Goal: Check status: Check status

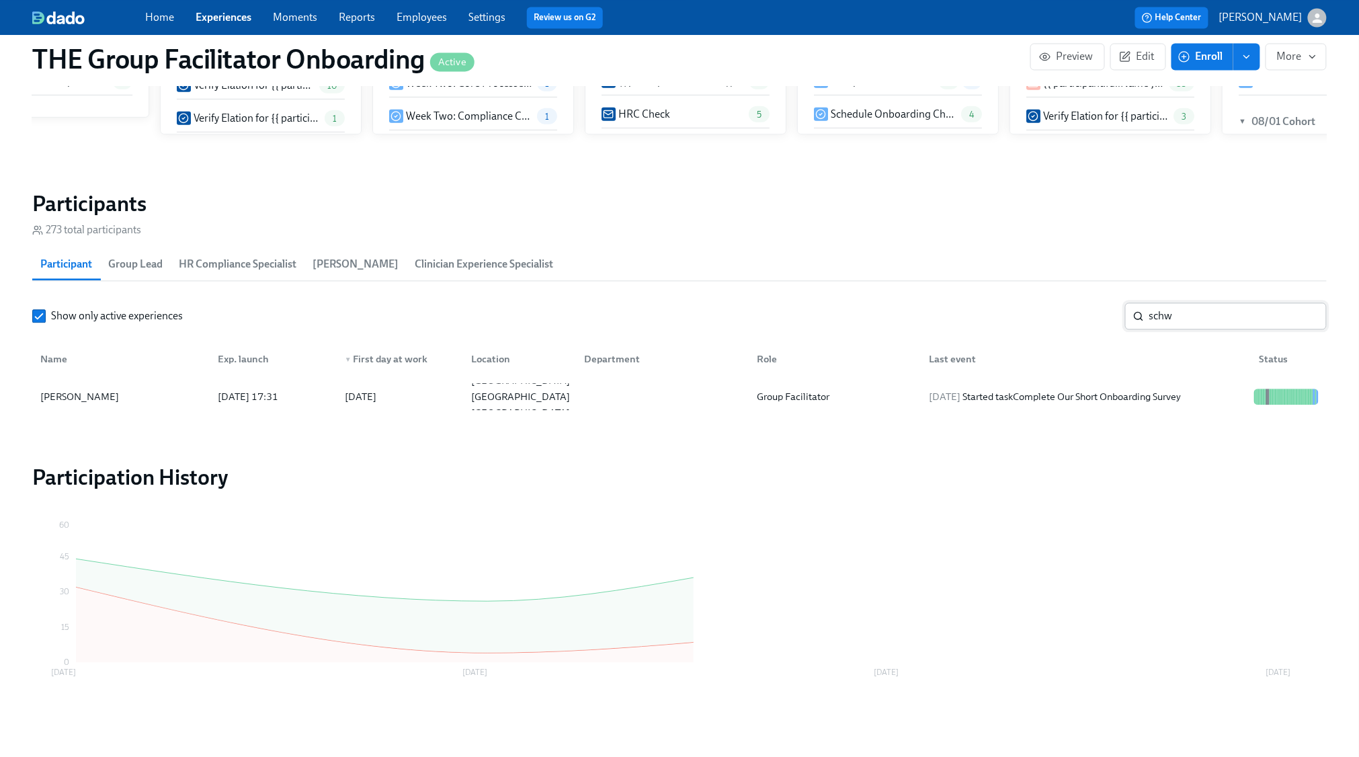
scroll to position [1029, 0]
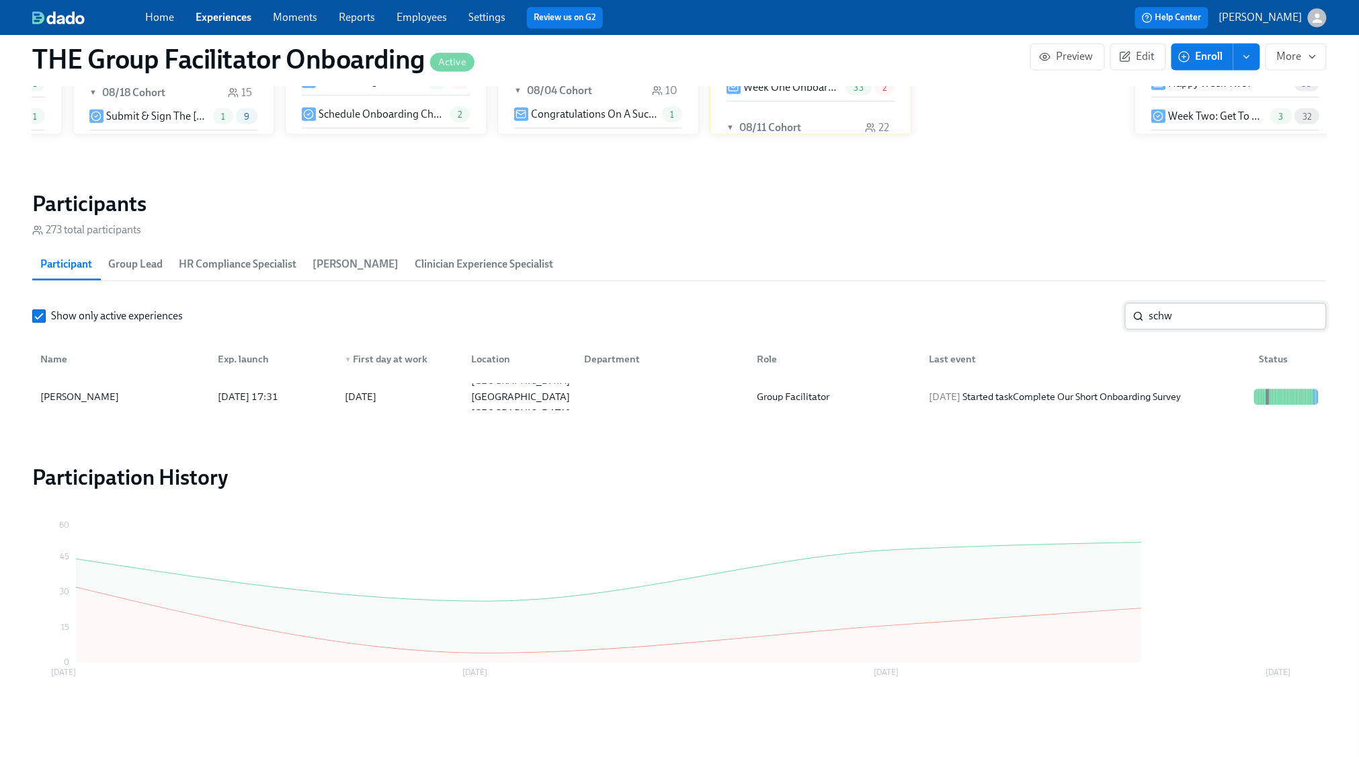
click at [1228, 320] on input "schw" at bounding box center [1238, 316] width 177 height 27
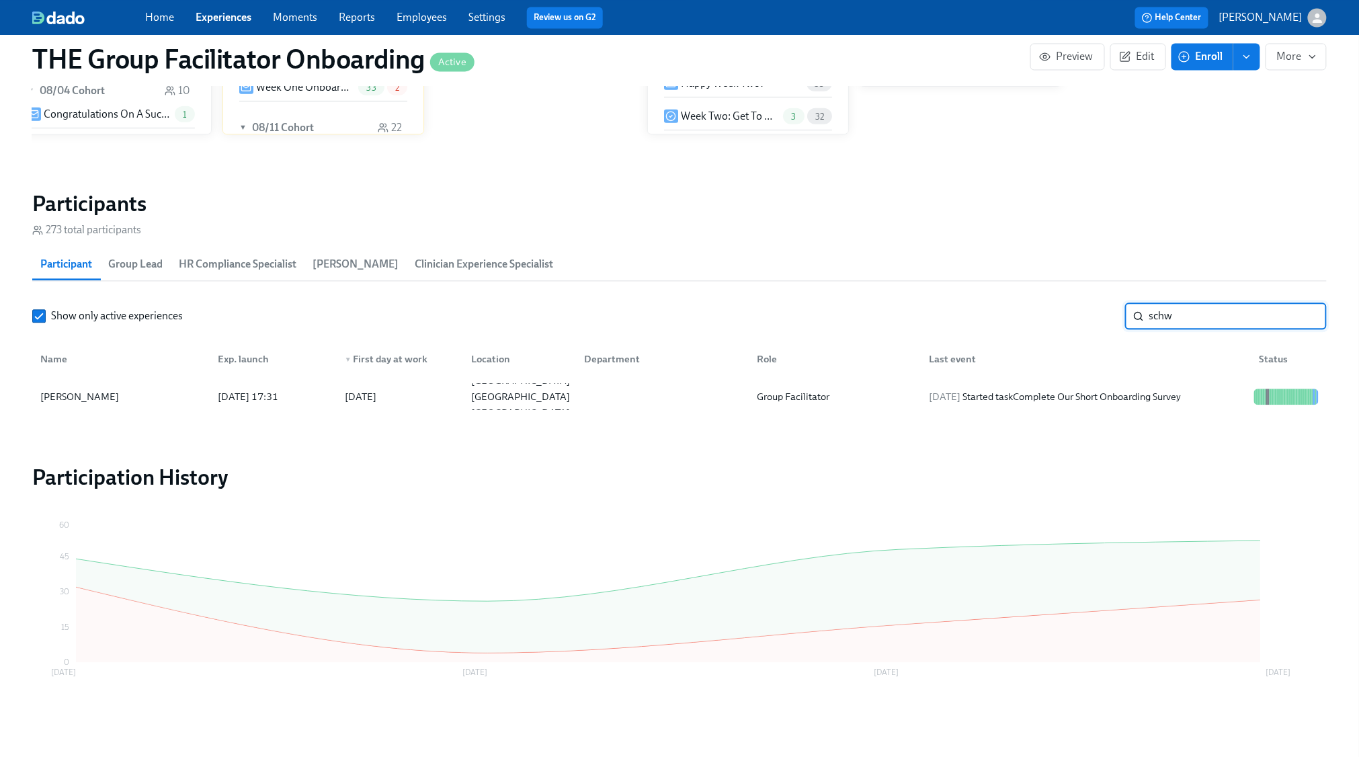
click at [1228, 320] on input "schw" at bounding box center [1238, 316] width 177 height 27
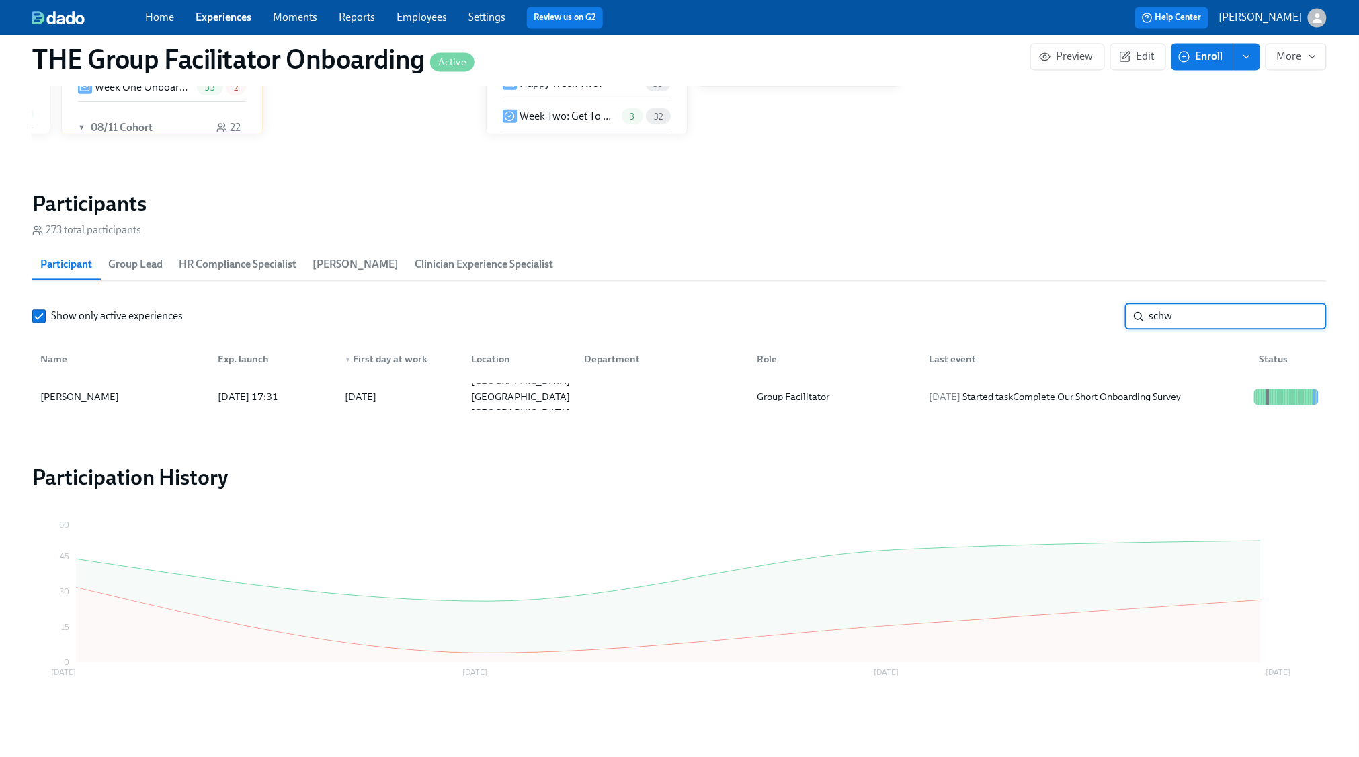
scroll to position [0, 20390]
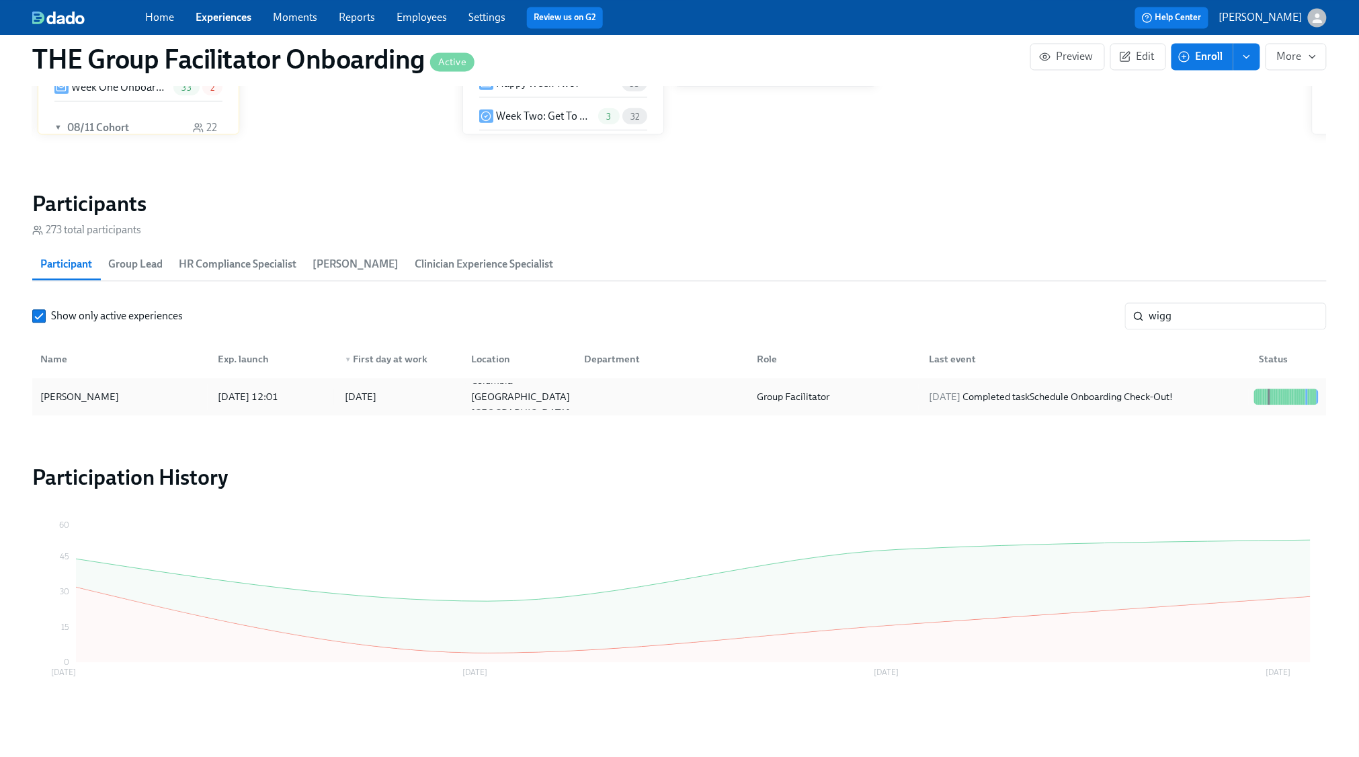
click at [1228, 383] on div "[PERSON_NAME] [DATE] 12:01 2025/07/21 Columbia SC US Group Facilitator [DATE] C…" at bounding box center [679, 397] width 1295 height 38
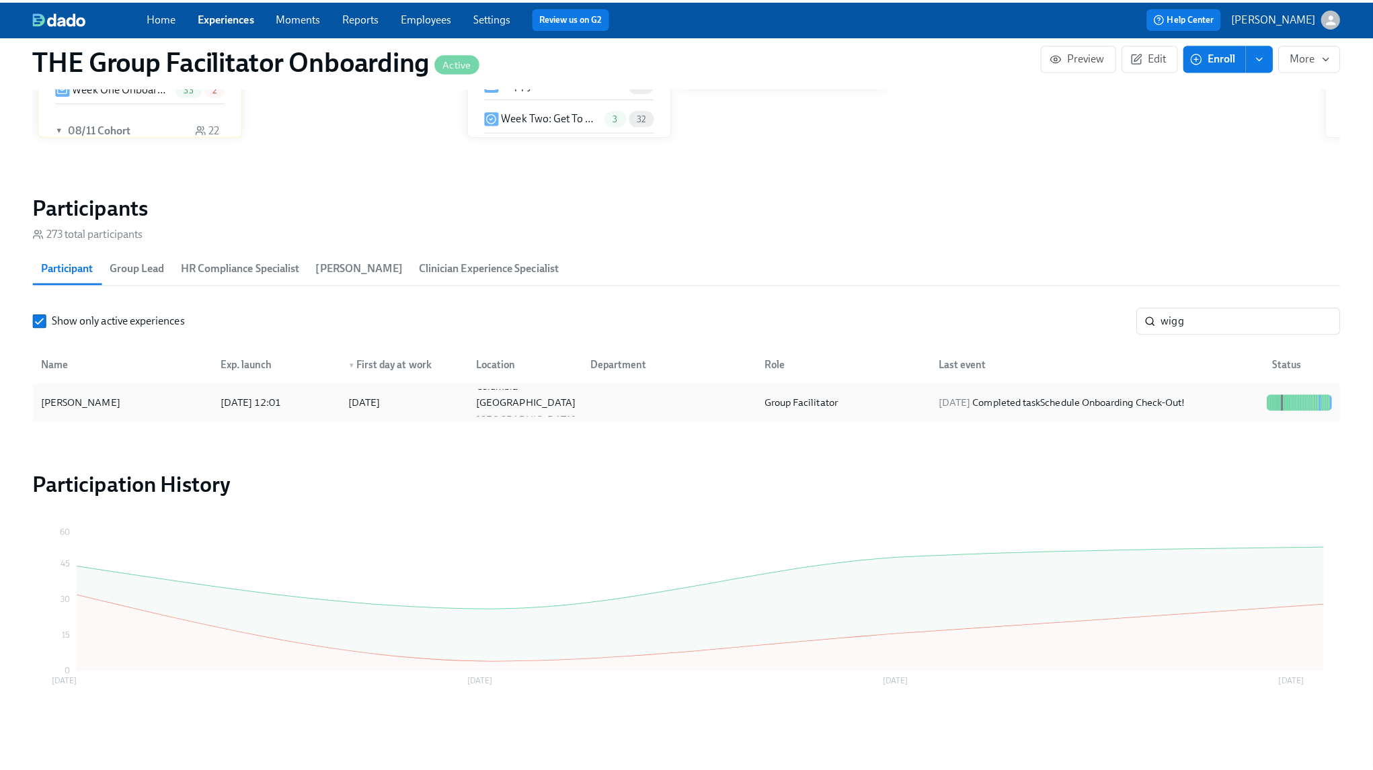
scroll to position [1020, 0]
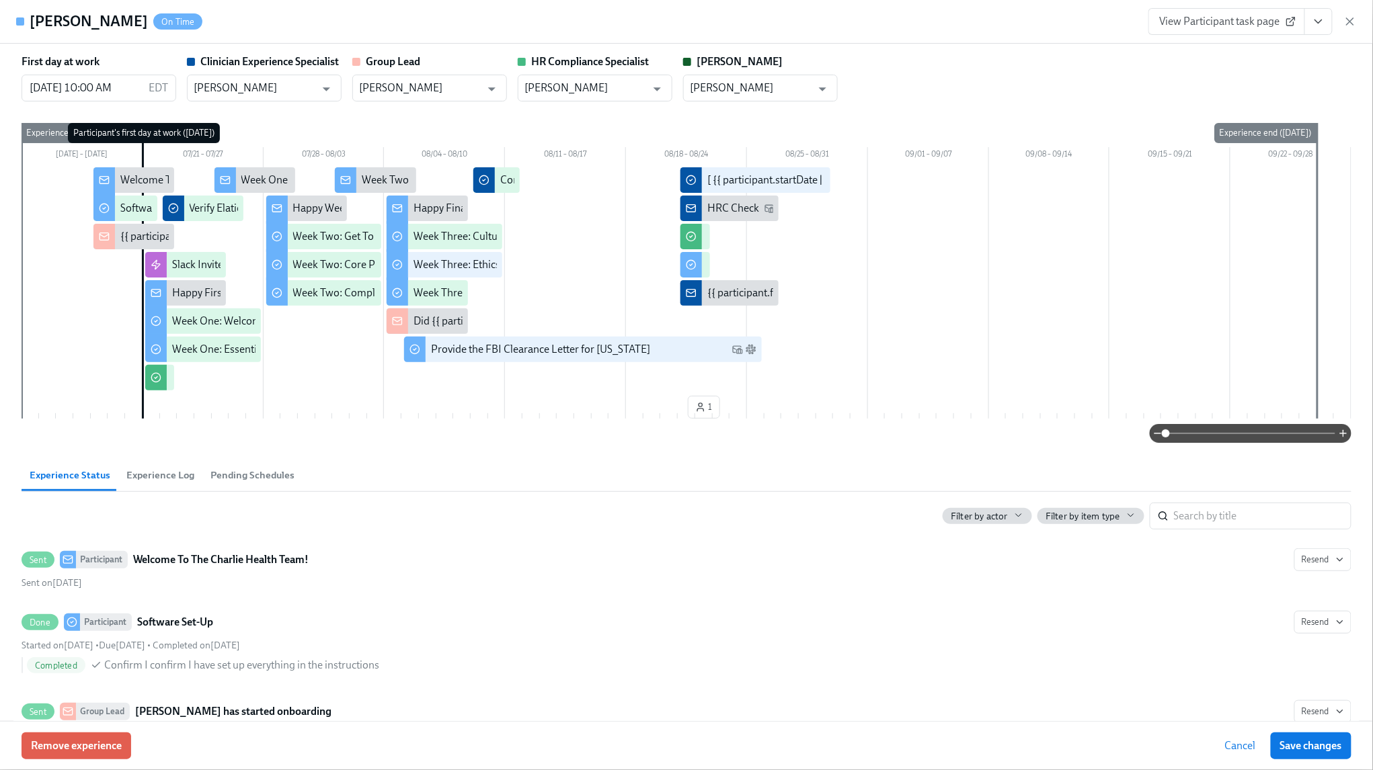
click at [1310, 21] on button "View task page" at bounding box center [1318, 21] width 28 height 27
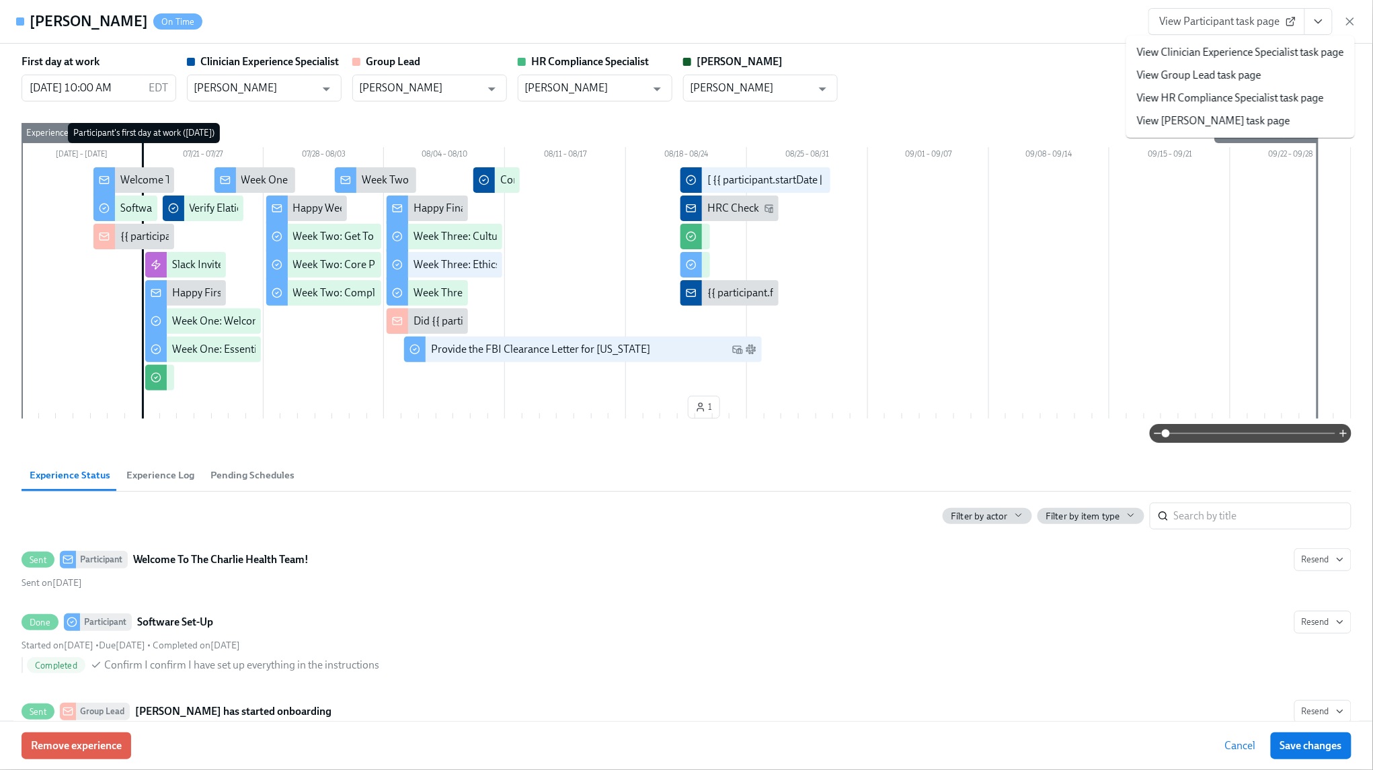
click at [1283, 53] on link "View Clinician Experience Specialist task page" at bounding box center [1240, 52] width 207 height 15
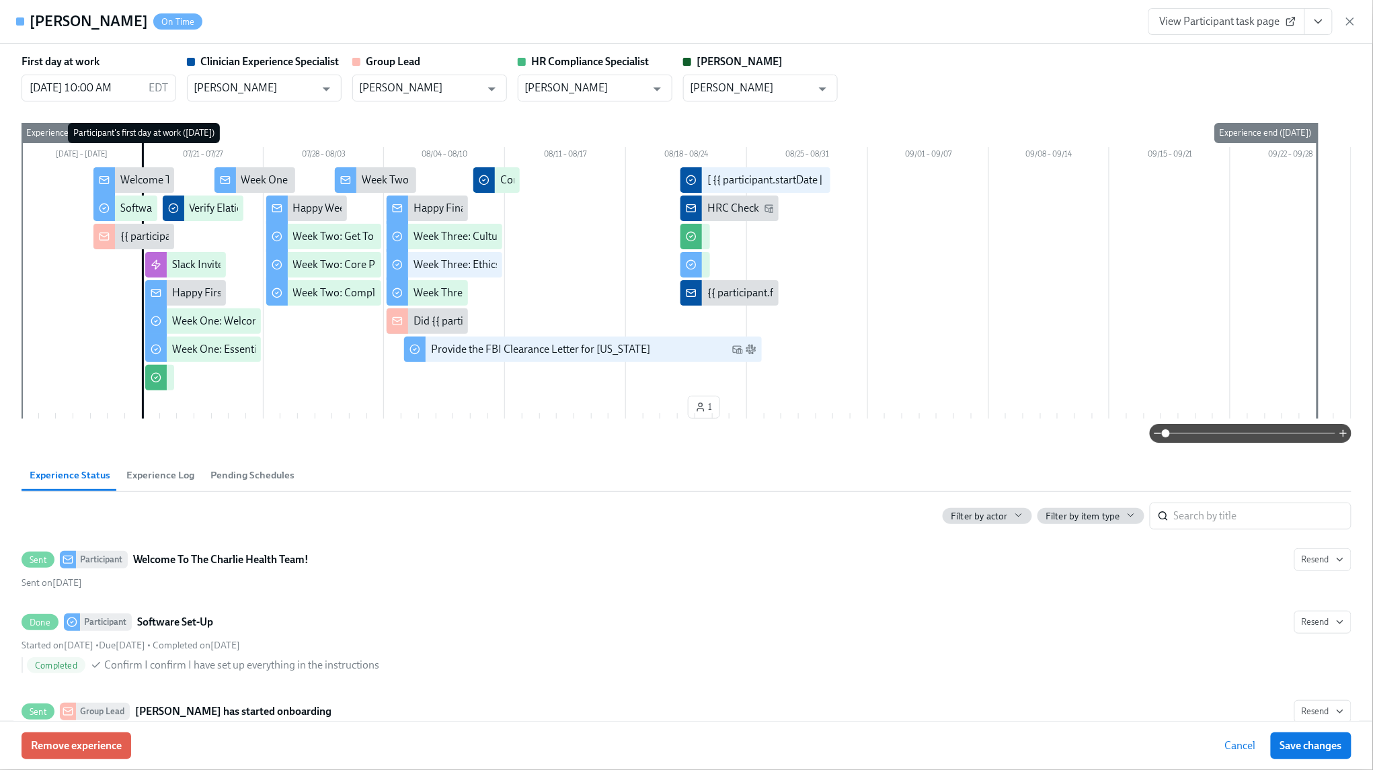
click at [1347, 19] on icon "button" at bounding box center [1350, 21] width 7 height 7
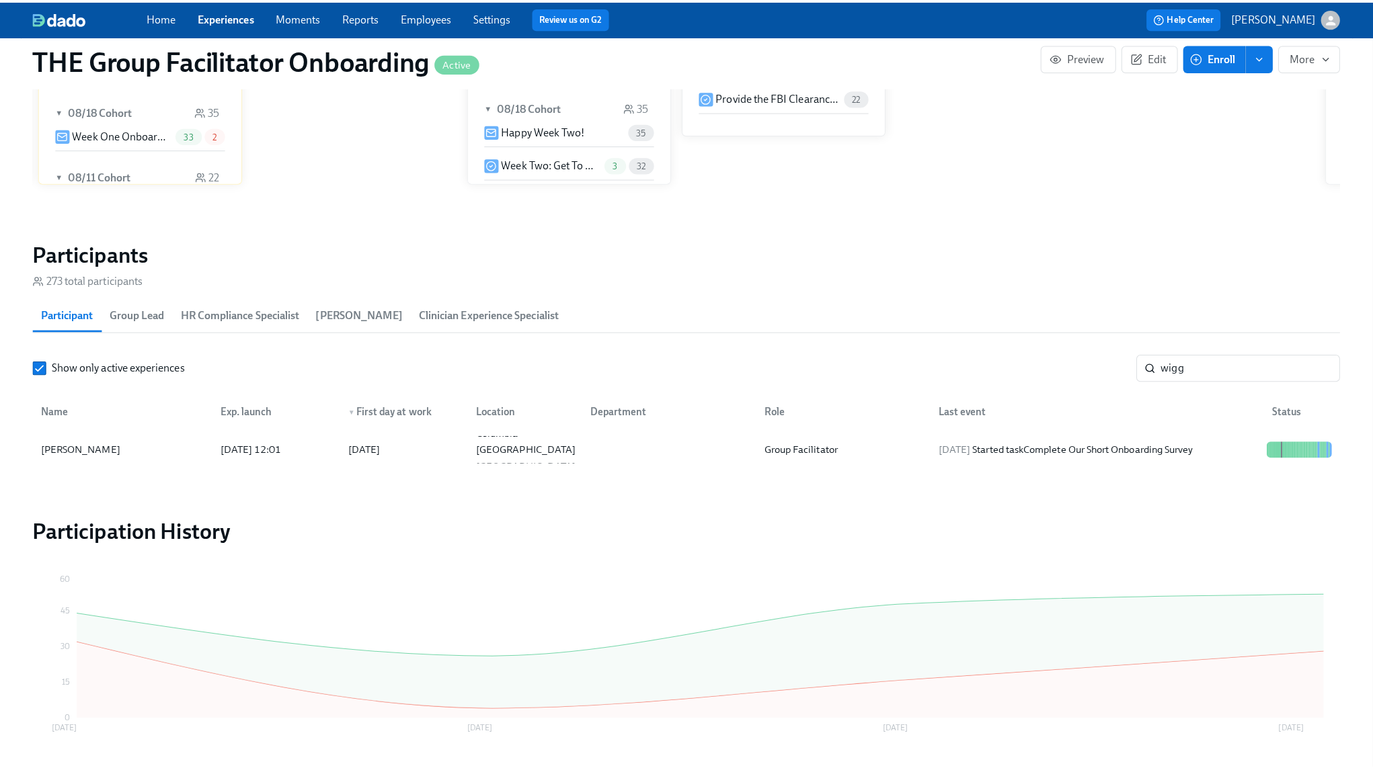
scroll to position [0, 21639]
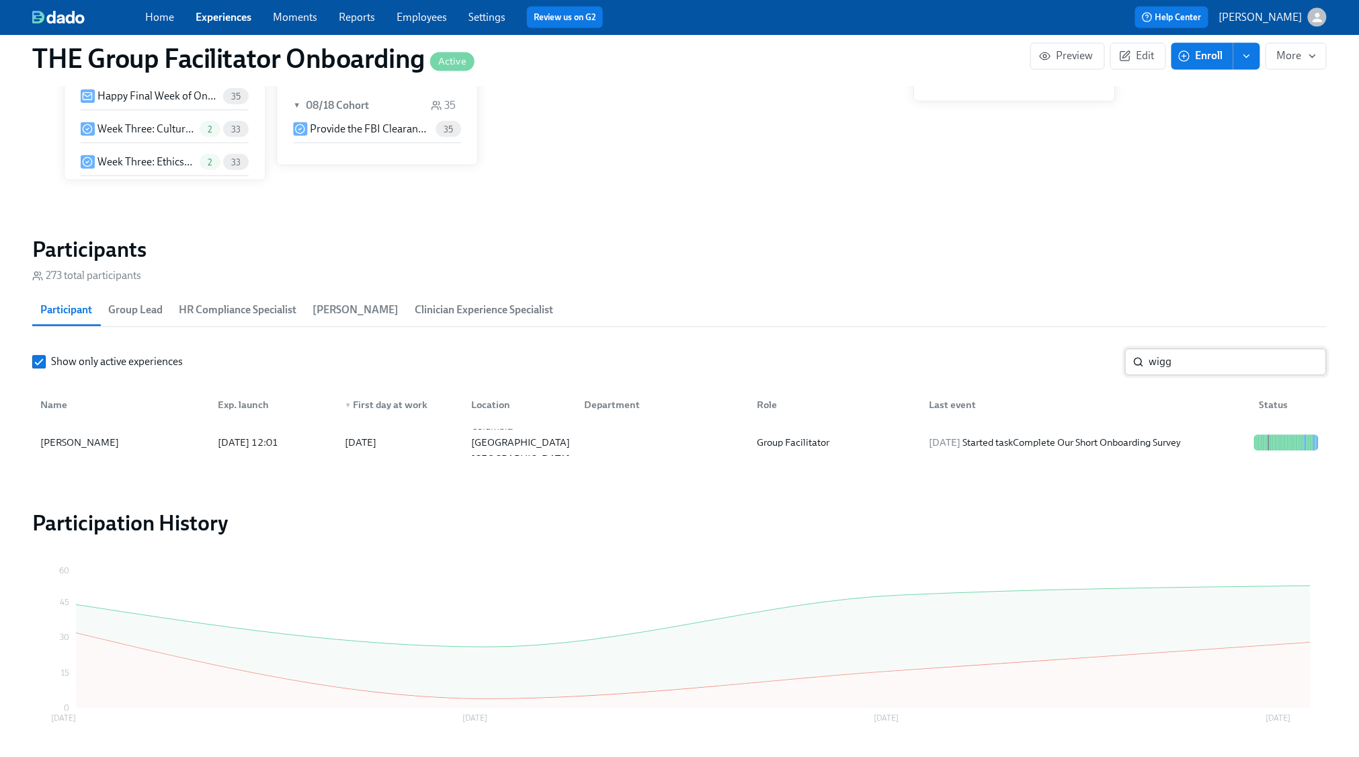
click at [1212, 376] on input "wigg" at bounding box center [1238, 362] width 177 height 27
type input "street"
click at [1083, 440] on div "[DATE] Started task Schedule Onboarding Check-Out!" at bounding box center [1043, 443] width 238 height 16
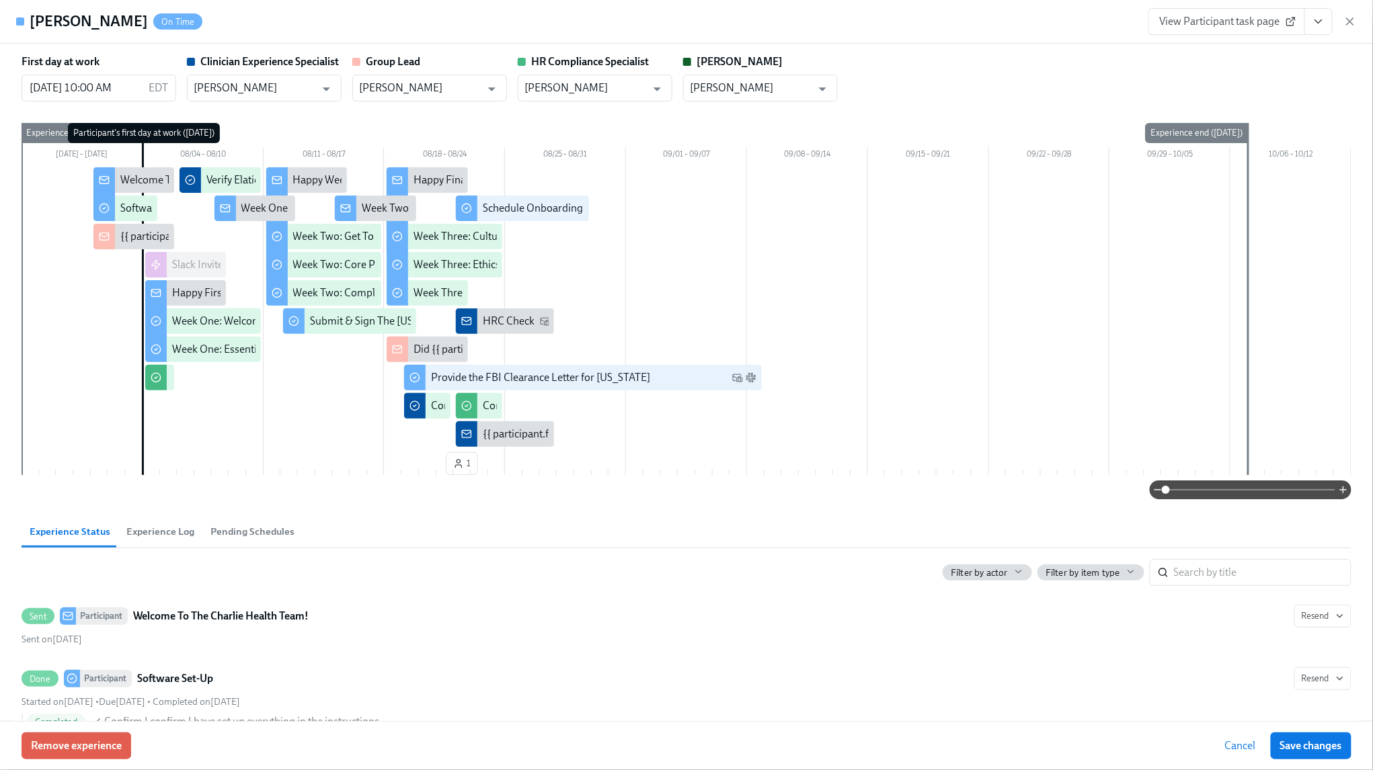
click at [1237, 16] on span "View Participant task page" at bounding box center [1227, 21] width 134 height 13
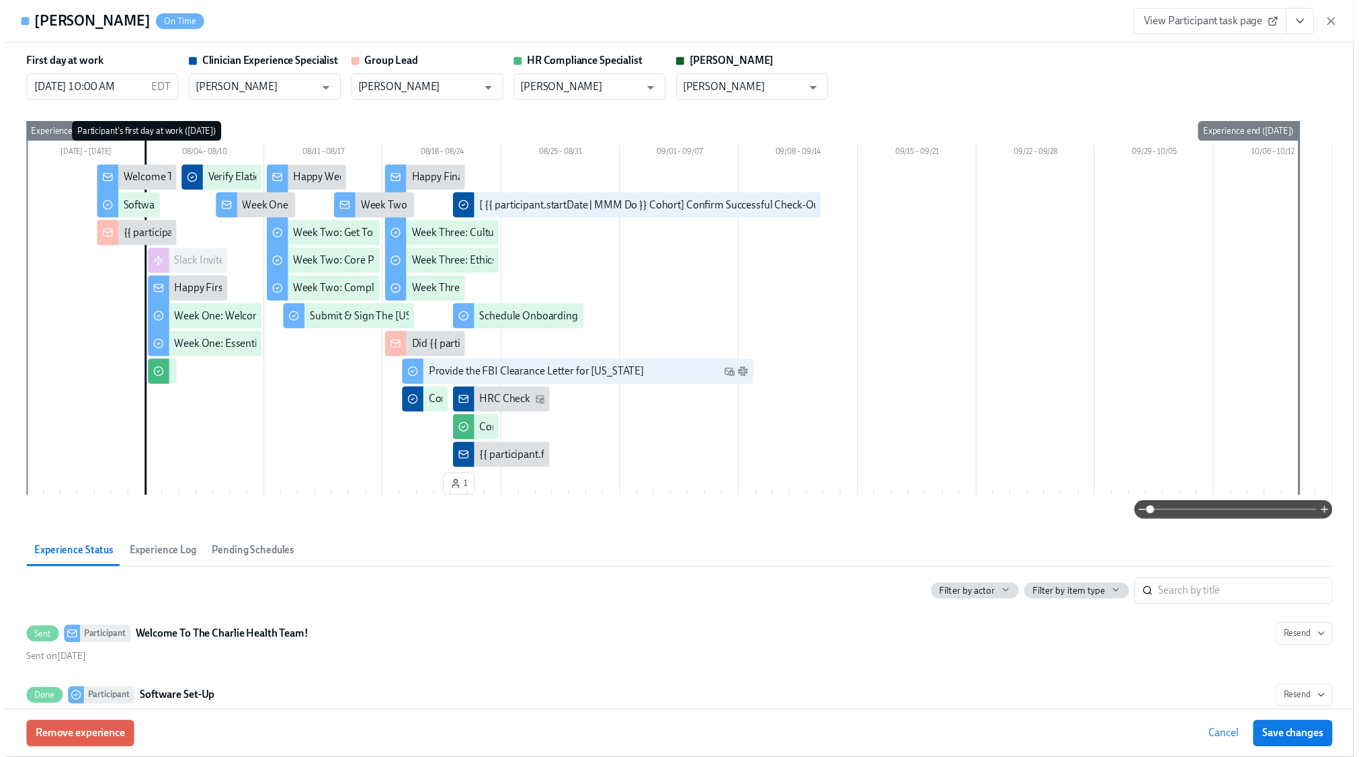
scroll to position [947, 0]
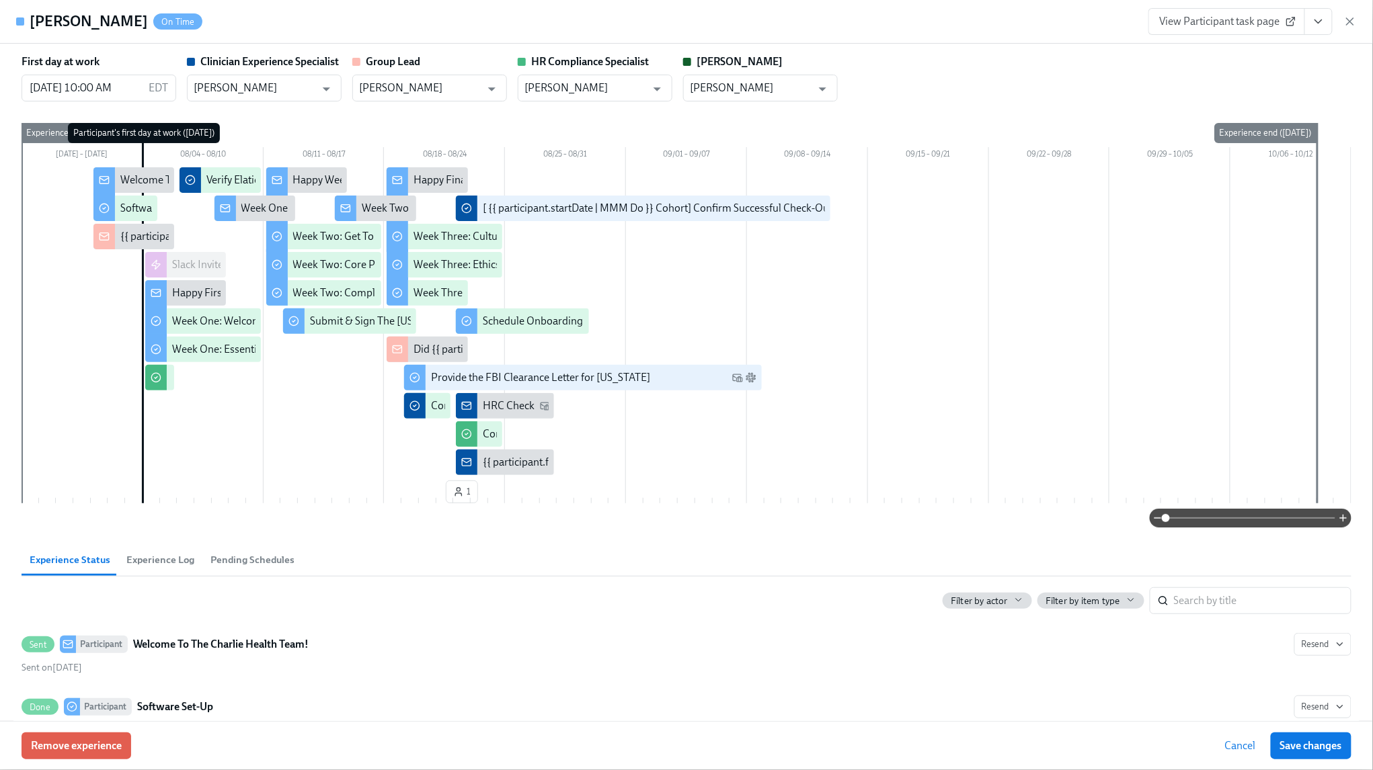
click at [1216, 26] on span "View Participant task page" at bounding box center [1227, 21] width 134 height 13
click at [1347, 20] on icon "button" at bounding box center [1349, 21] width 13 height 13
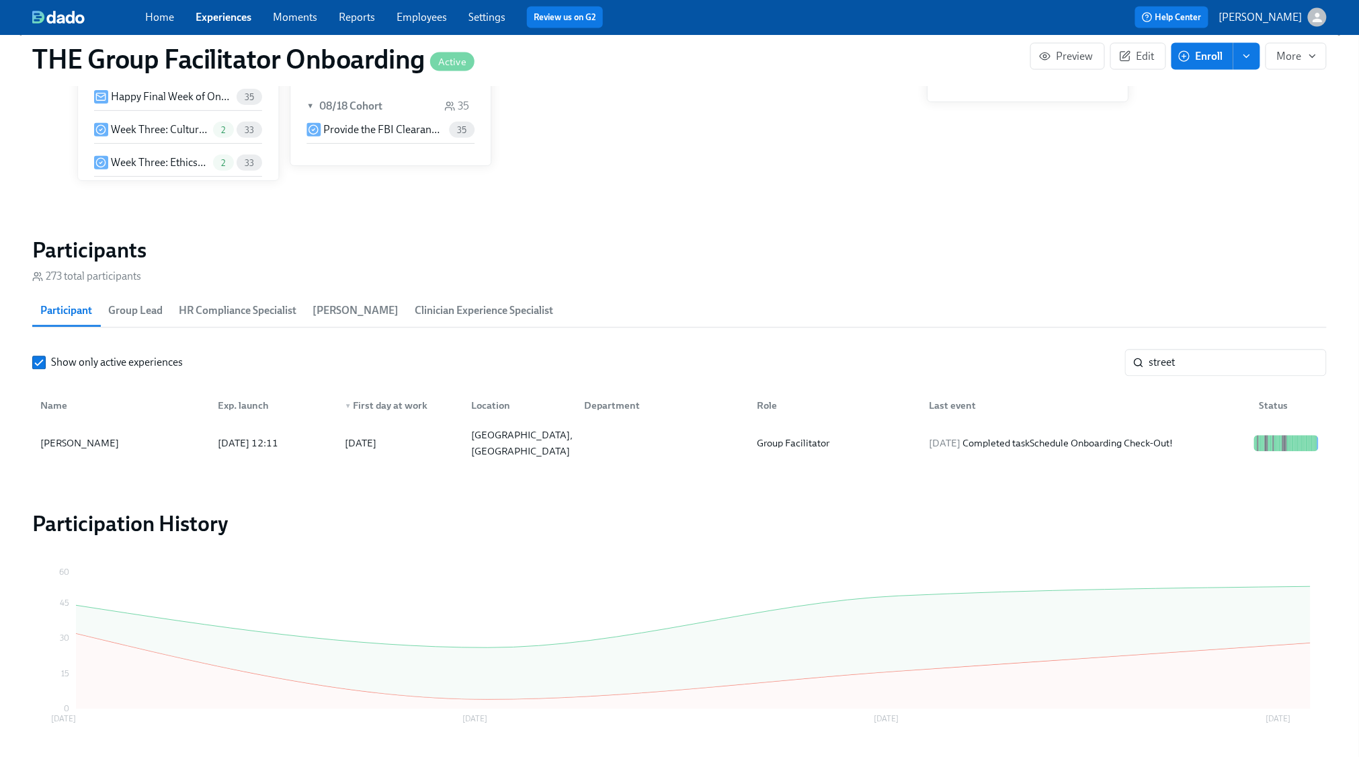
scroll to position [0, 21639]
click at [1306, 362] on input "street" at bounding box center [1238, 363] width 177 height 27
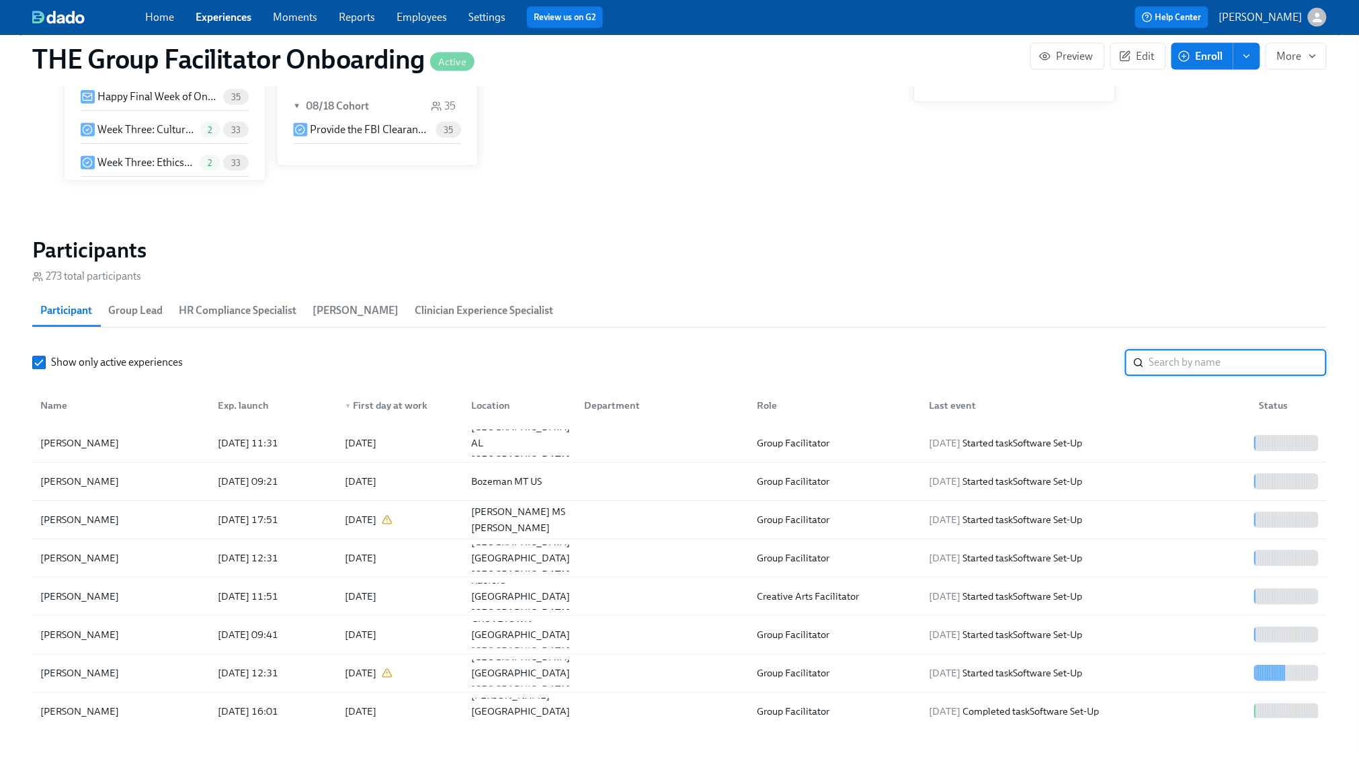
click at [1212, 368] on input "search" at bounding box center [1238, 363] width 177 height 27
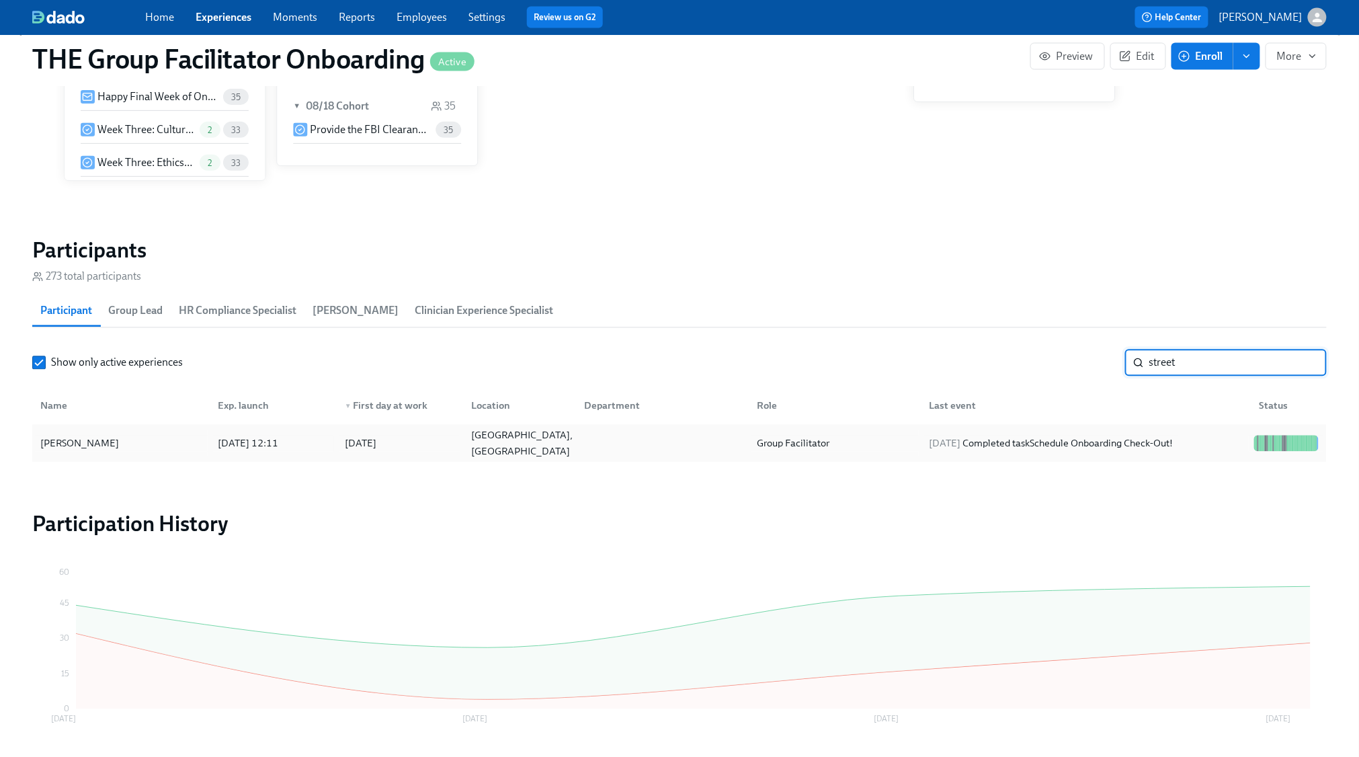
type input "street"
click at [1125, 444] on div "[DATE] Completed task Schedule Onboarding Check-Out!" at bounding box center [1051, 444] width 255 height 16
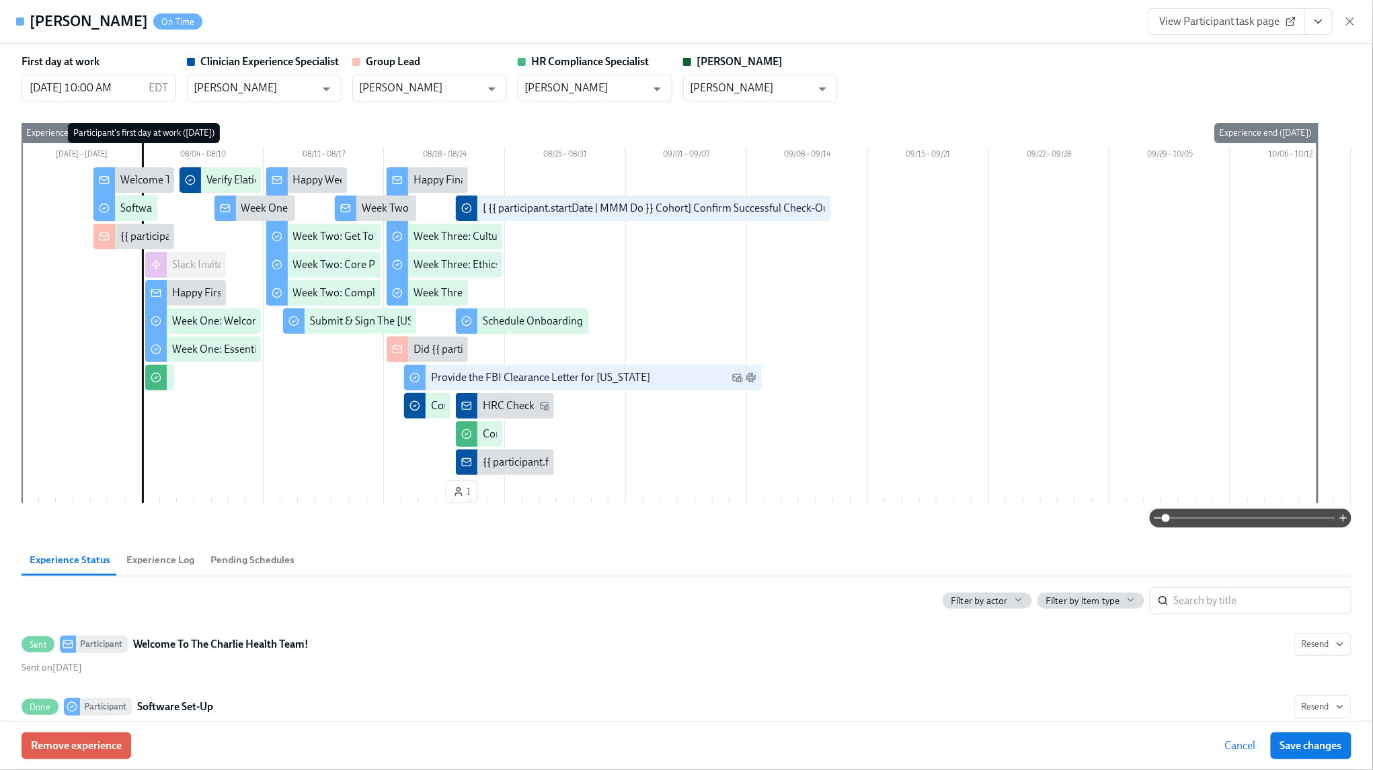
click at [1323, 18] on icon "View task page" at bounding box center [1318, 21] width 13 height 13
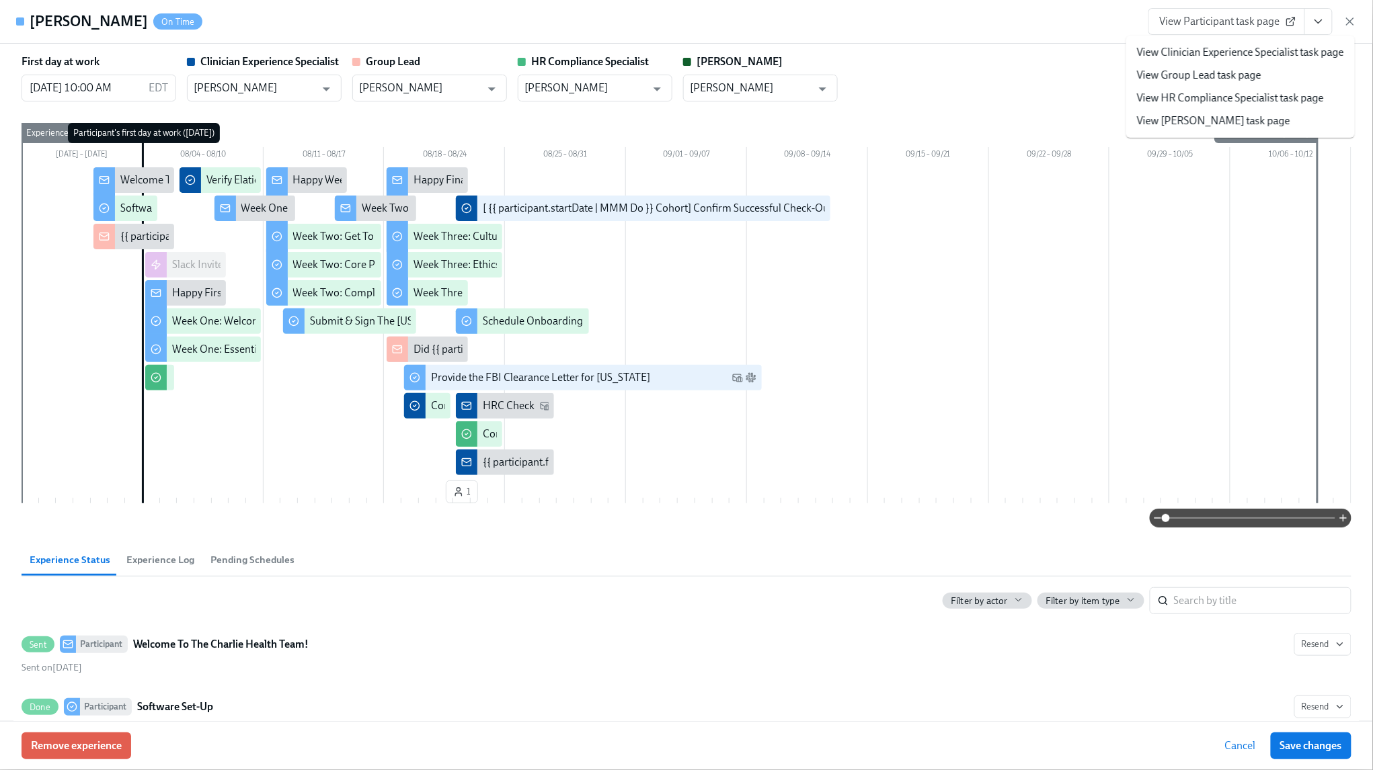
click at [1286, 48] on link "View Clinician Experience Specialist task page" at bounding box center [1240, 52] width 207 height 15
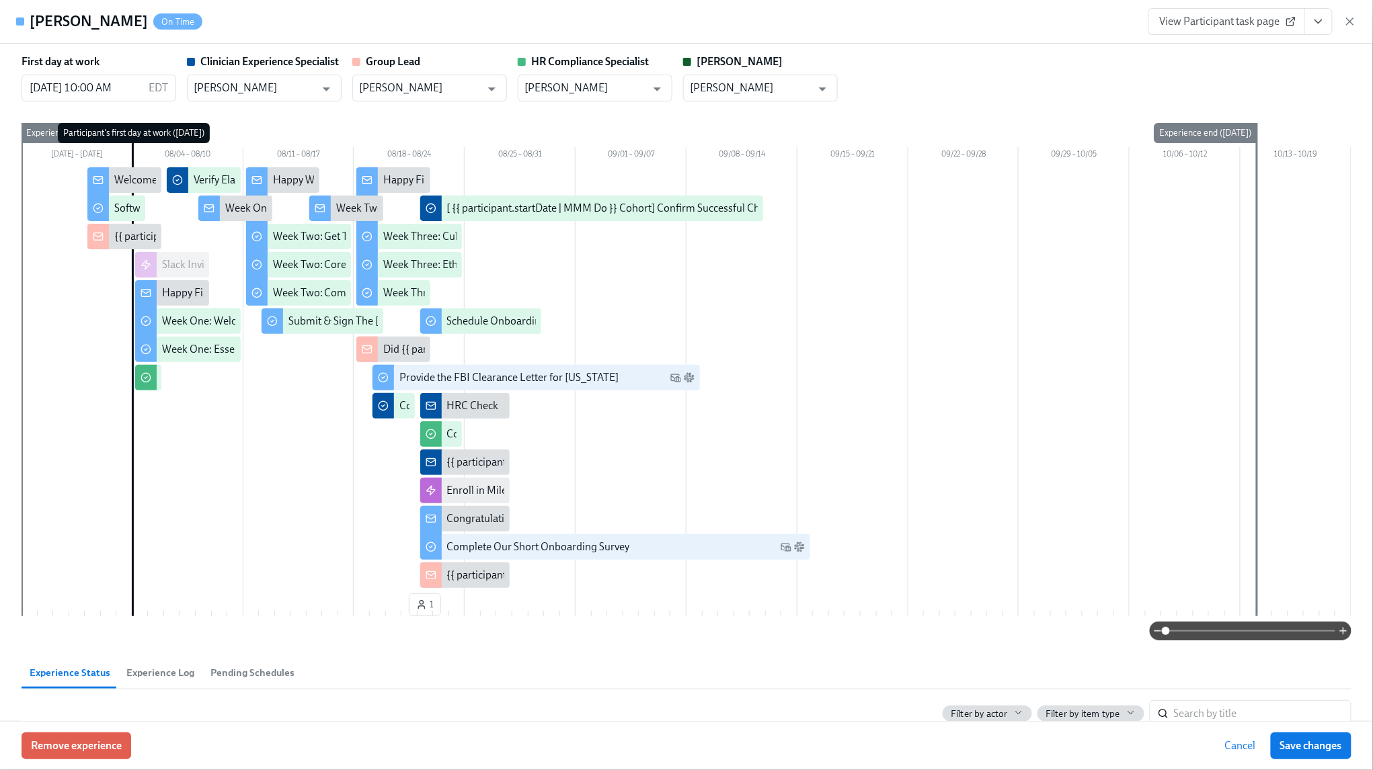
click at [1353, 17] on icon "button" at bounding box center [1349, 21] width 13 height 13
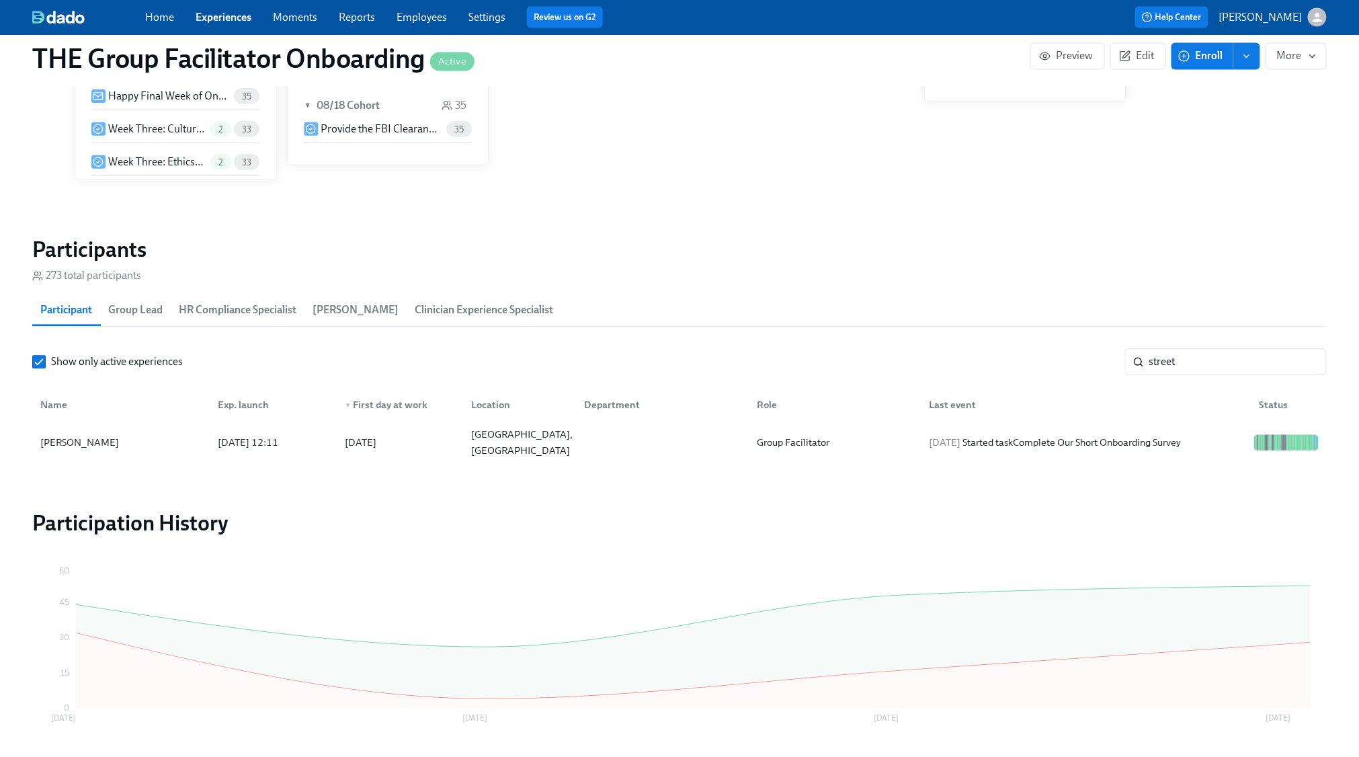
scroll to position [0, 21639]
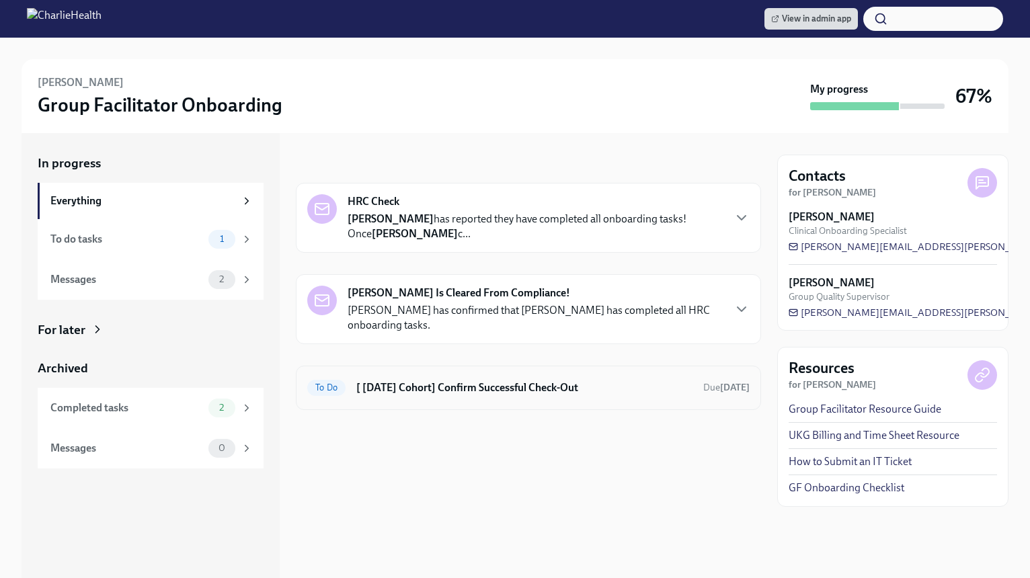
click at [504, 379] on div "To Do [ Jul 21st Cohort] Confirm Successful Check-Out Due in 7 days" at bounding box center [528, 388] width 442 height 22
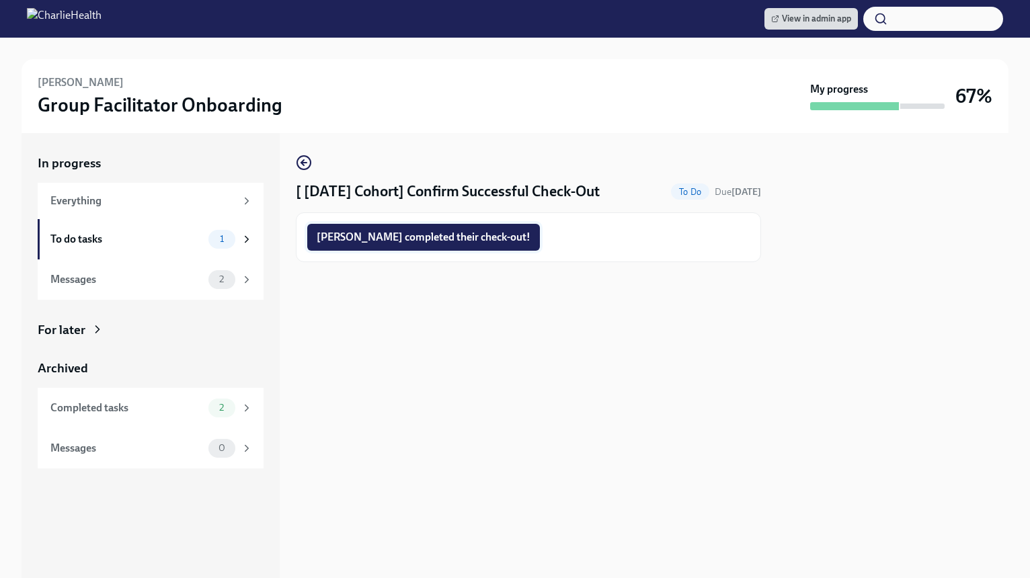
click at [389, 239] on span "Shelly completed their check-out!" at bounding box center [424, 237] width 214 height 13
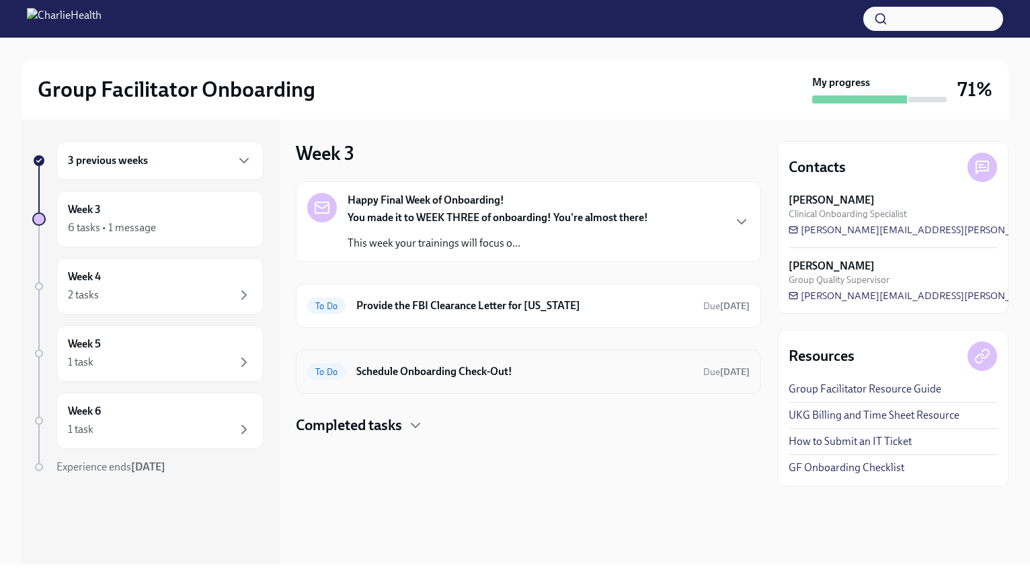
click at [446, 376] on h6 "Schedule Onboarding Check-Out!" at bounding box center [524, 371] width 336 height 15
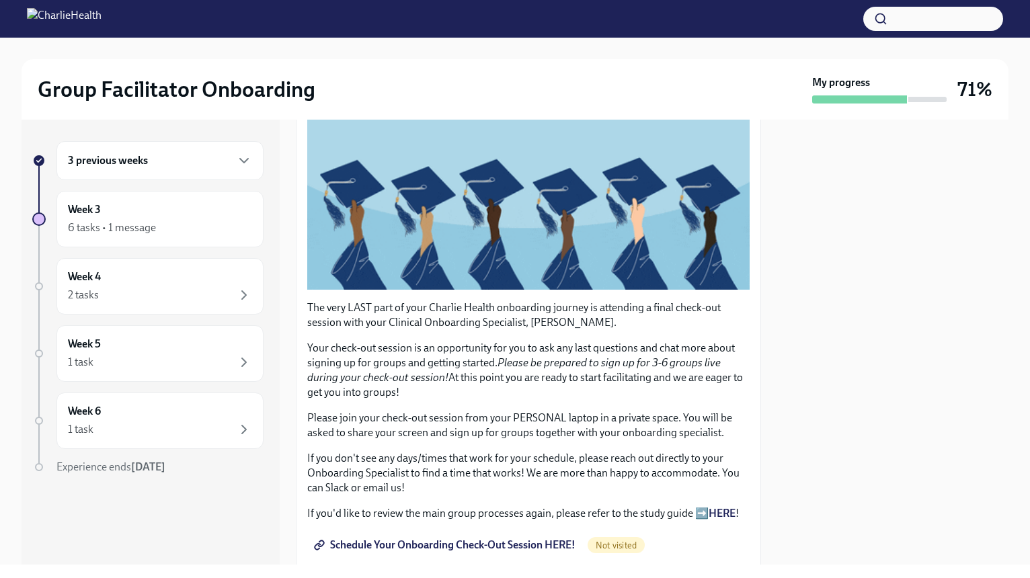
scroll to position [239, 0]
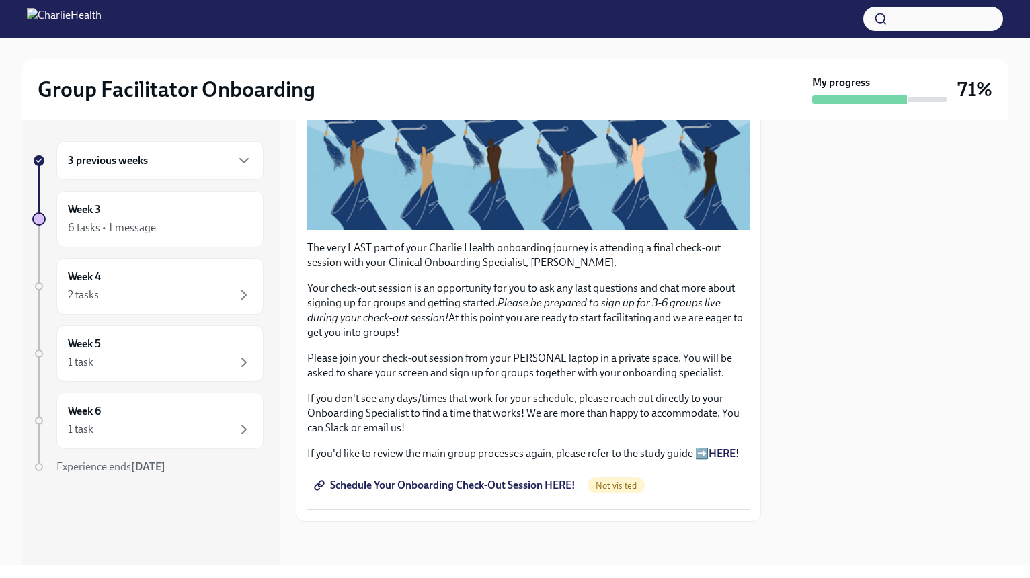
click at [514, 487] on span "Schedule Your Onboarding Check-Out Session HERE!" at bounding box center [446, 485] width 259 height 13
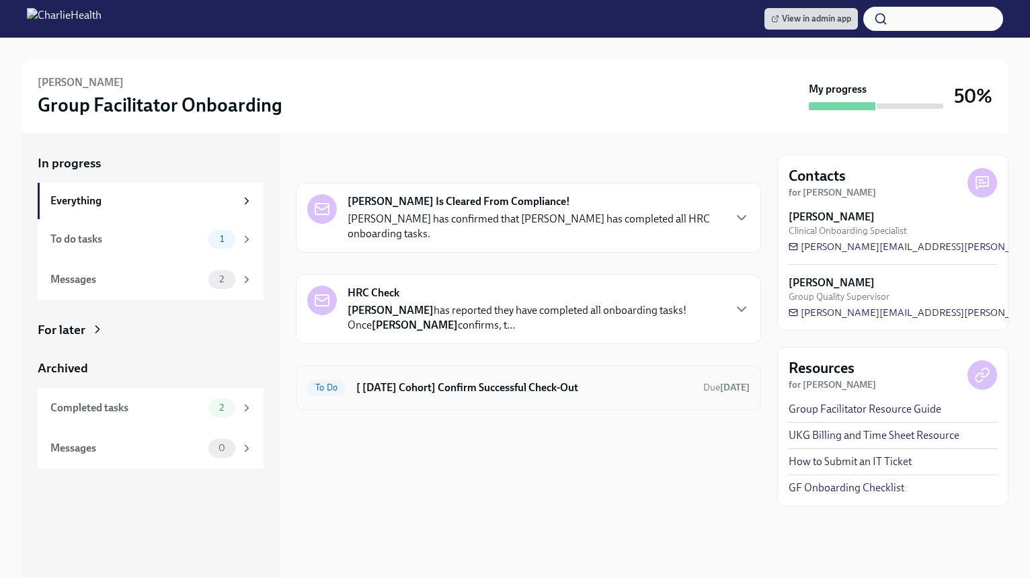
click at [440, 391] on h6 "[ [DATE] Cohort] Confirm Successful Check-Out" at bounding box center [524, 388] width 336 height 15
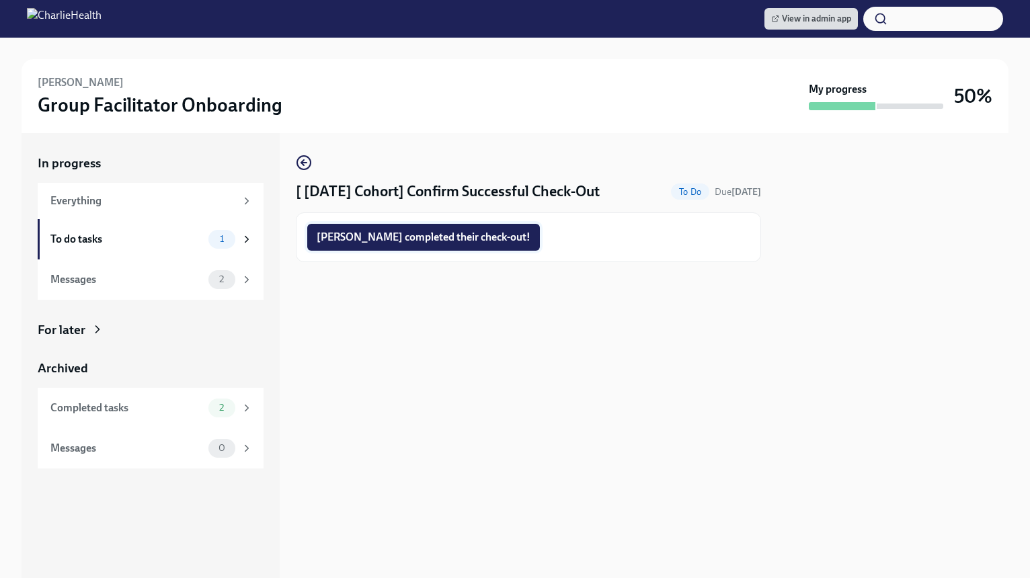
click at [376, 240] on span "Andrea completed their check-out!" at bounding box center [424, 237] width 214 height 13
